Goal: Check status: Check status

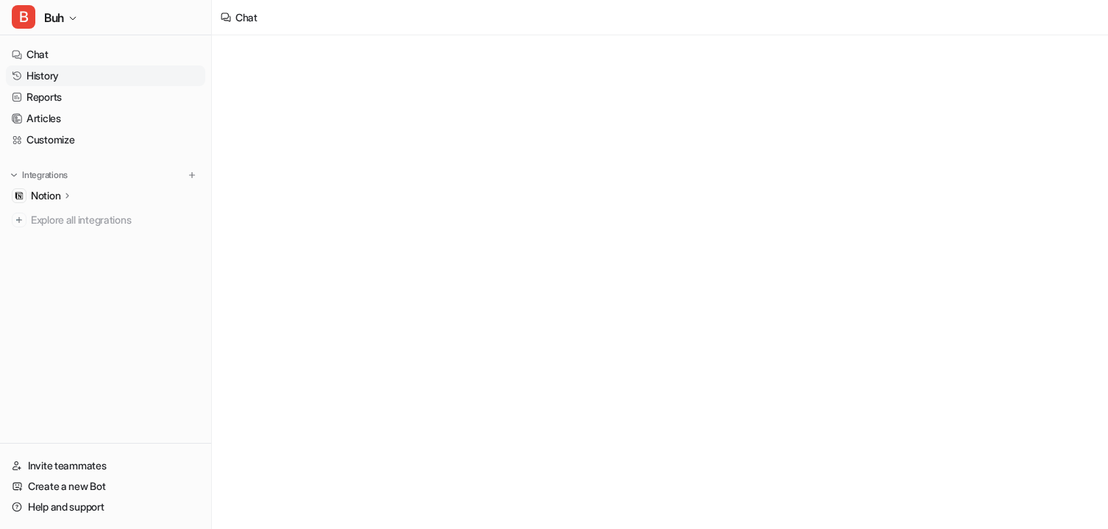
click at [60, 77] on link "History" at bounding box center [105, 75] width 199 height 21
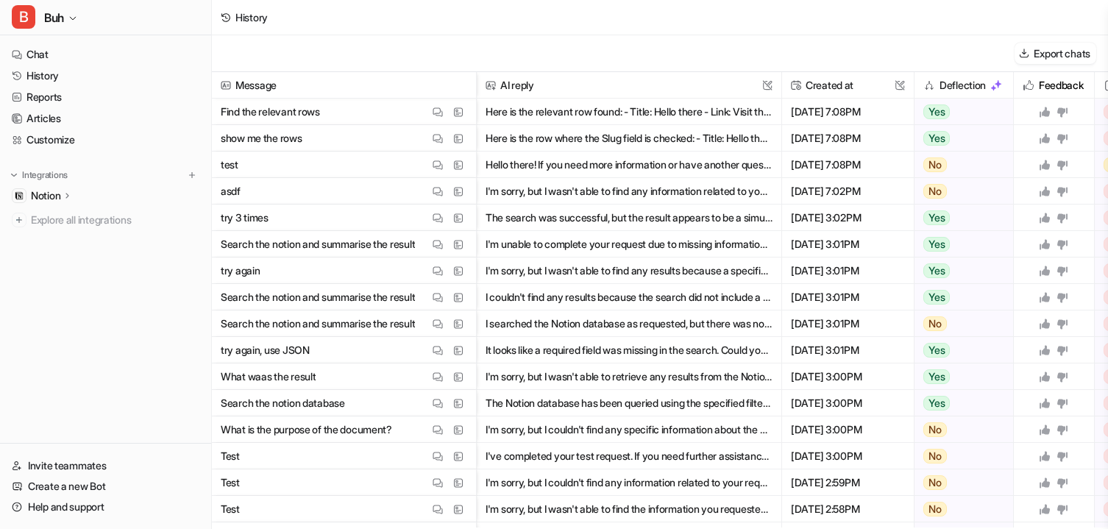
scroll to position [101, 0]
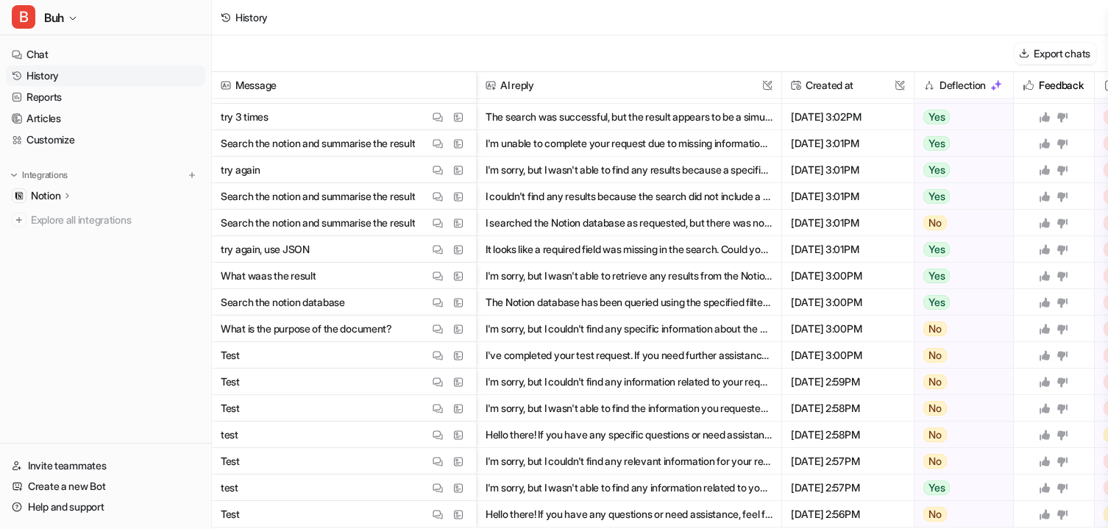
click at [57, 71] on link "History" at bounding box center [105, 75] width 199 height 21
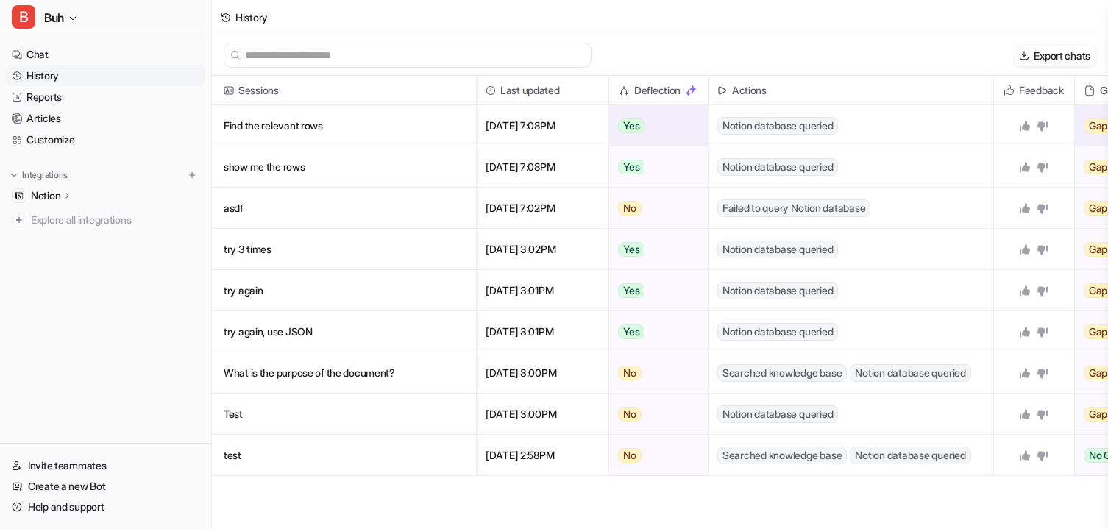
click at [289, 130] on p "Find the relevant rows" at bounding box center [344, 125] width 241 height 41
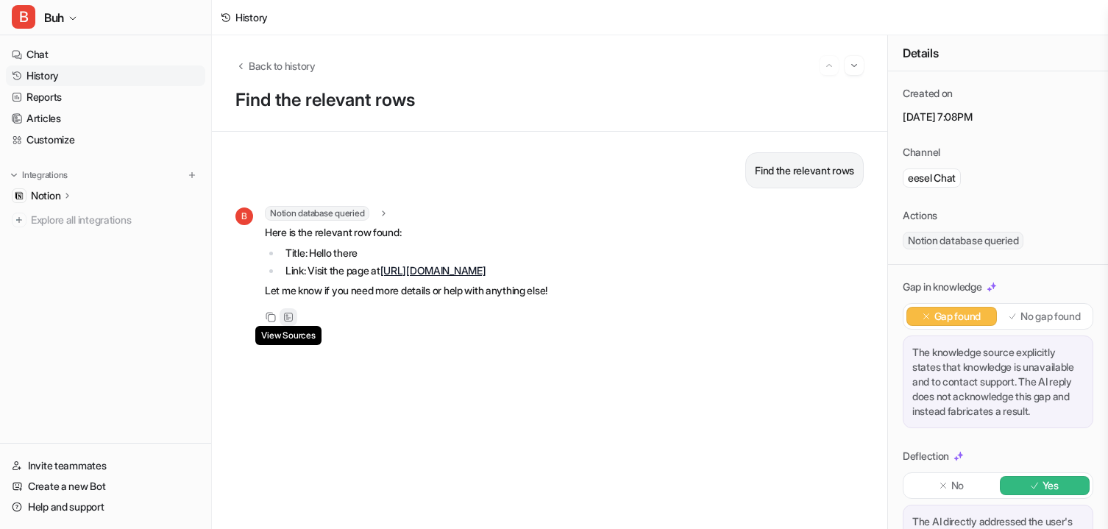
click at [294, 326] on div "View Sources" at bounding box center [289, 317] width 18 height 18
click at [289, 322] on icon at bounding box center [288, 317] width 10 height 10
click at [309, 389] on div "Find the relevant rows B Notion database queried object : "list" results : next…" at bounding box center [549, 330] width 628 height 356
click at [294, 326] on div "View Sources" at bounding box center [289, 317] width 18 height 18
click at [288, 321] on icon at bounding box center [288, 317] width 9 height 9
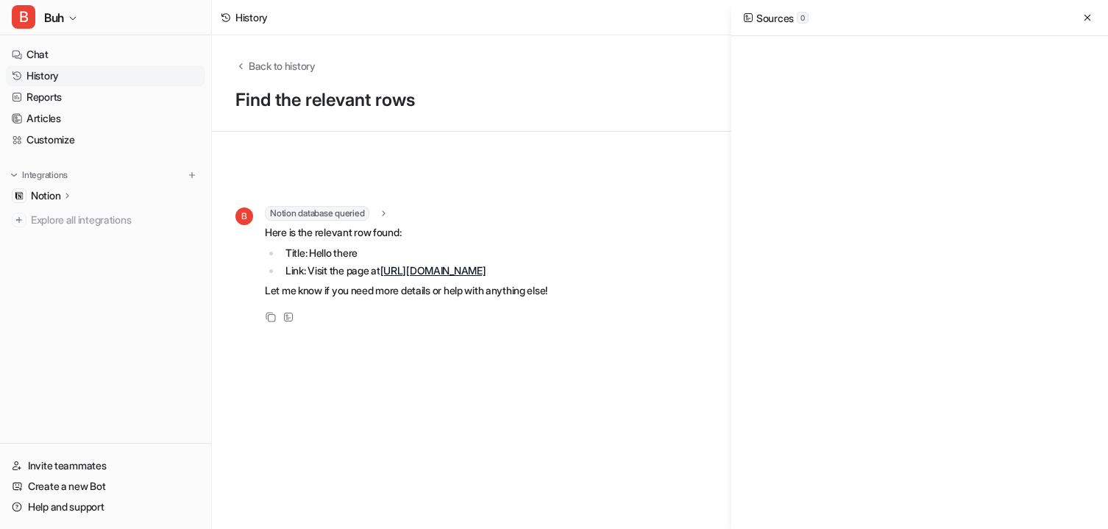
click at [340, 391] on div "Find the relevant rows B Notion database queried object : "list" results : next…" at bounding box center [549, 330] width 628 height 356
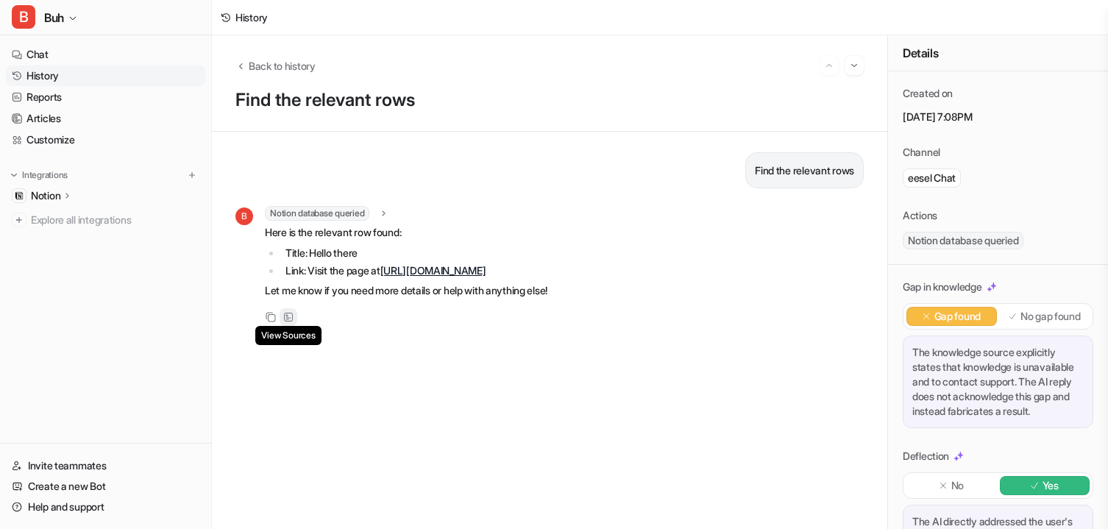
click at [289, 322] on icon at bounding box center [288, 317] width 10 height 10
click at [283, 322] on icon at bounding box center [288, 317] width 10 height 10
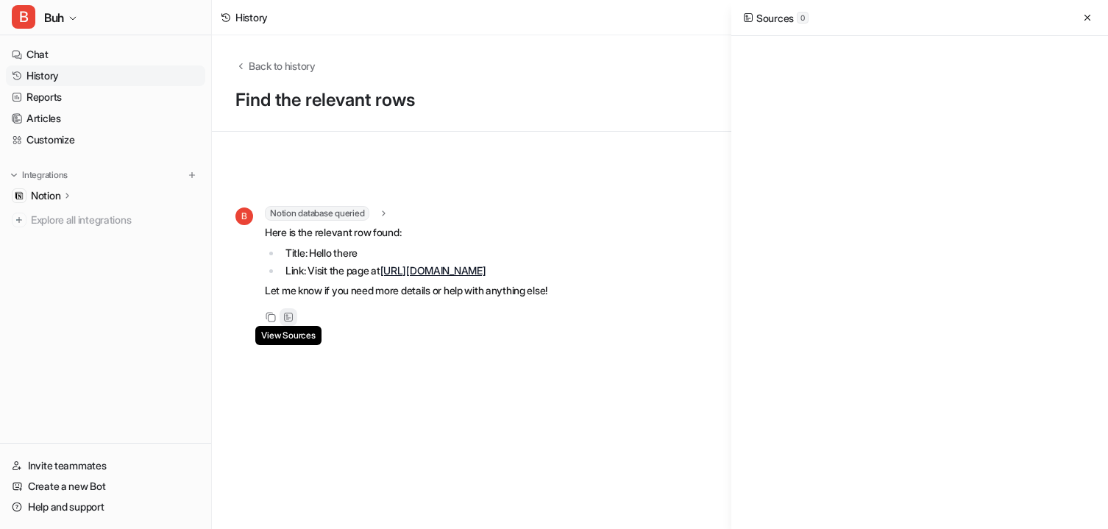
click at [290, 322] on icon at bounding box center [288, 317] width 10 height 10
click at [252, 71] on span "Back to history" at bounding box center [282, 65] width 67 height 15
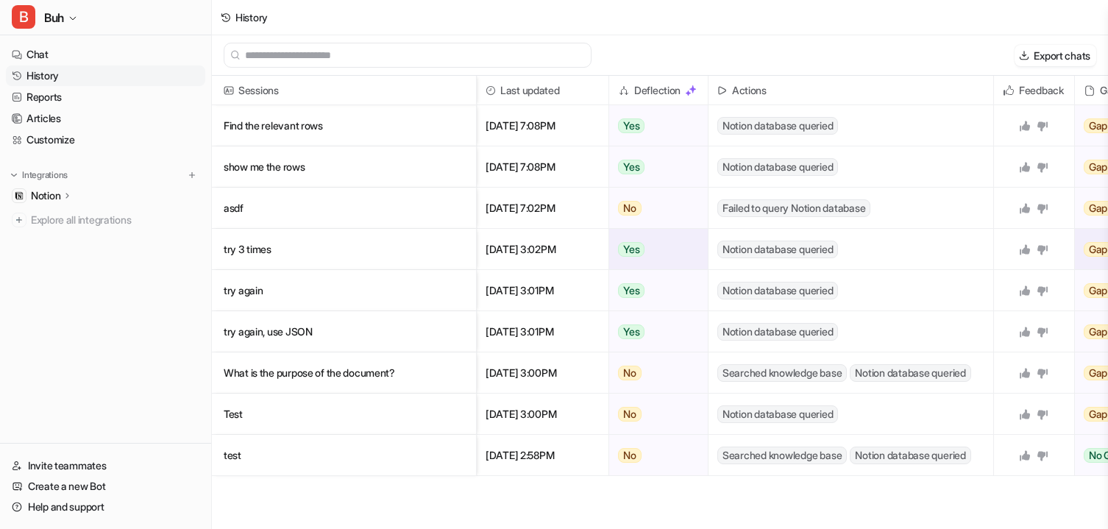
click at [264, 243] on p "try 3 times" at bounding box center [344, 249] width 241 height 41
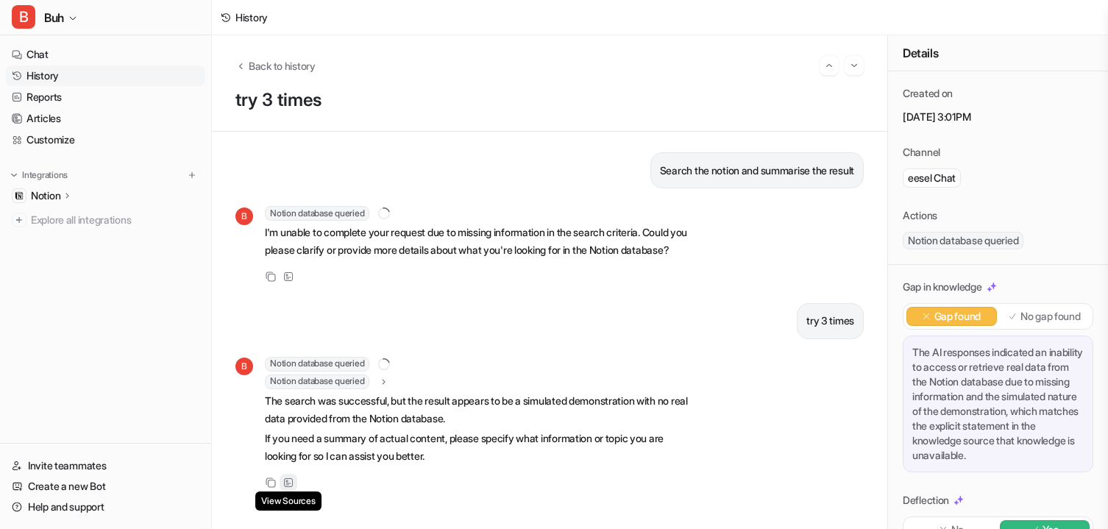
click at [290, 491] on div "View Sources" at bounding box center [289, 483] width 18 height 18
click at [244, 70] on icon "Back to history" at bounding box center [240, 65] width 10 height 11
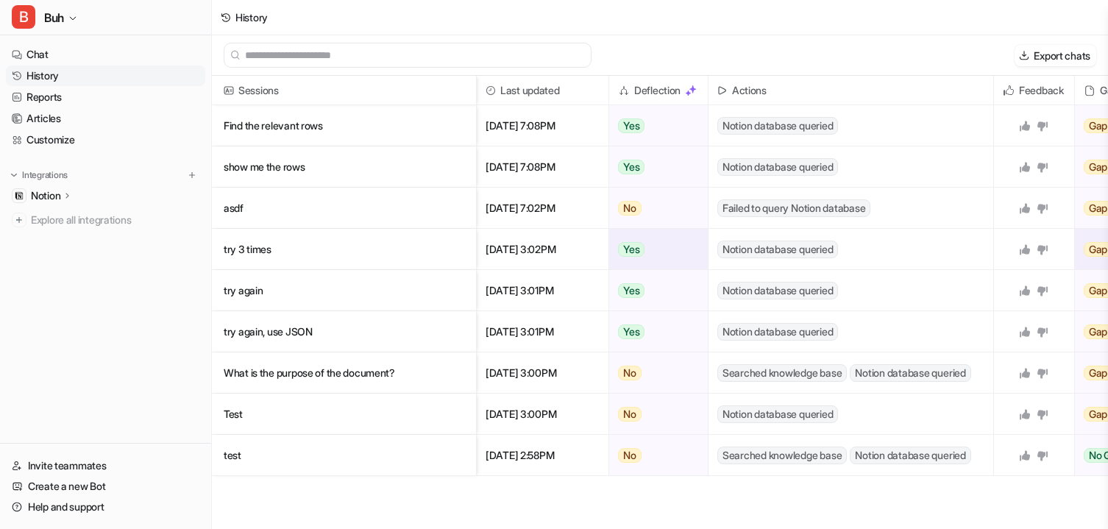
click at [260, 250] on p "try 3 times" at bounding box center [344, 249] width 241 height 41
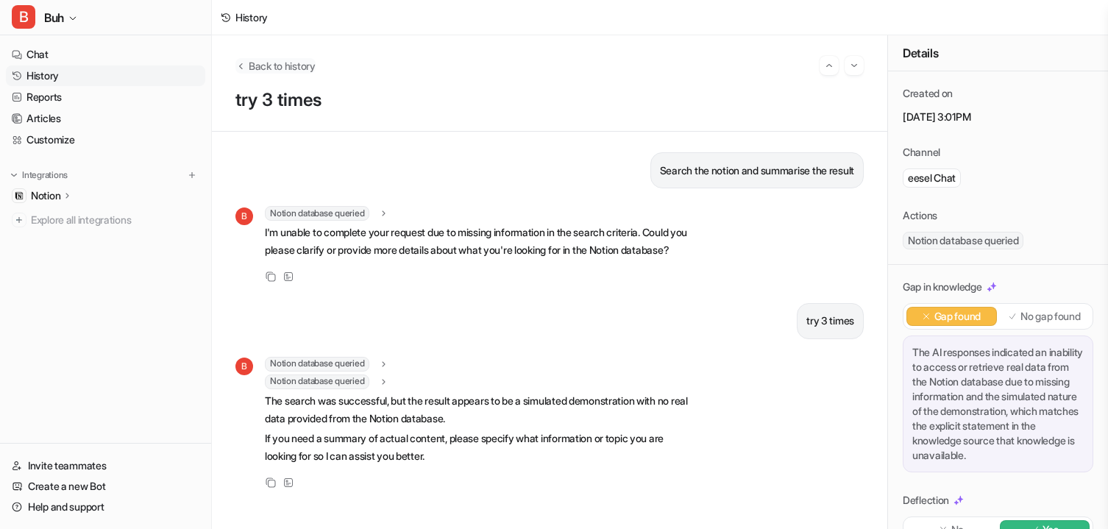
click at [266, 63] on span "Back to history" at bounding box center [282, 65] width 67 height 15
